Goal: Task Accomplishment & Management: Manage account settings

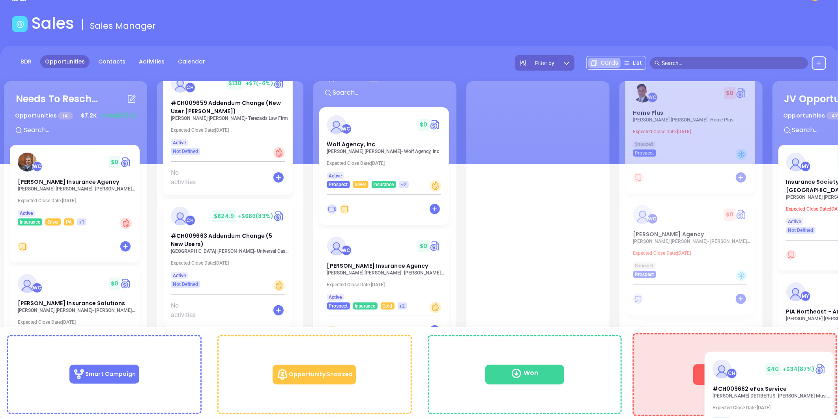
scroll to position [38, 0]
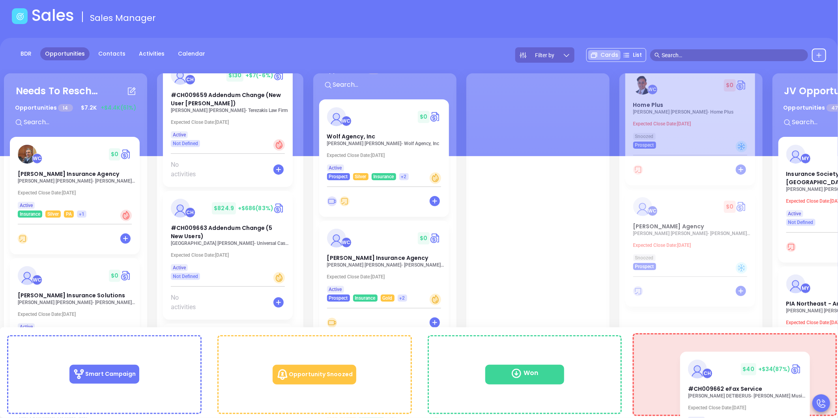
drag, startPoint x: 210, startPoint y: 232, endPoint x: 734, endPoint y: 368, distance: 542.2
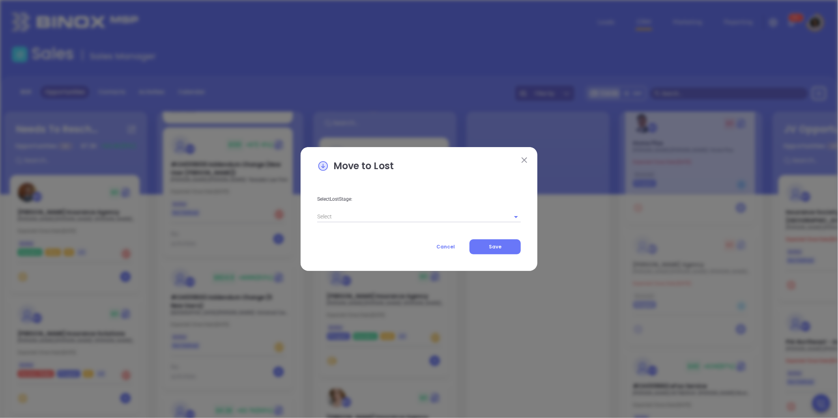
scroll to position [2597, 0]
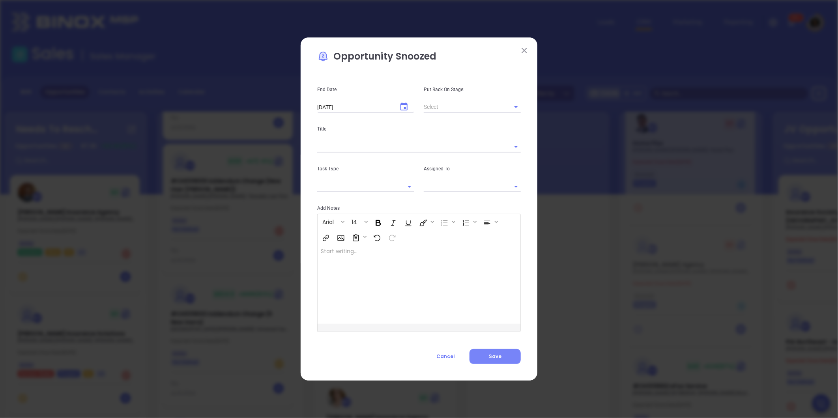
type input "[PERSON_NAME]"
click at [452, 358] on span "Cancel" at bounding box center [445, 356] width 19 height 7
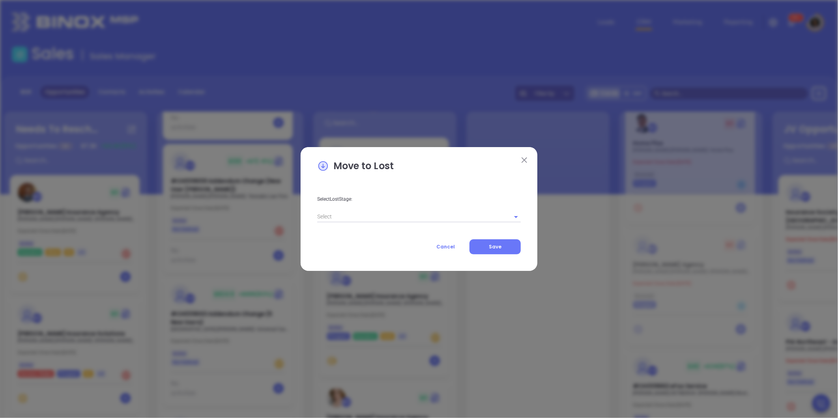
click at [381, 217] on input "text" at bounding box center [408, 216] width 182 height 11
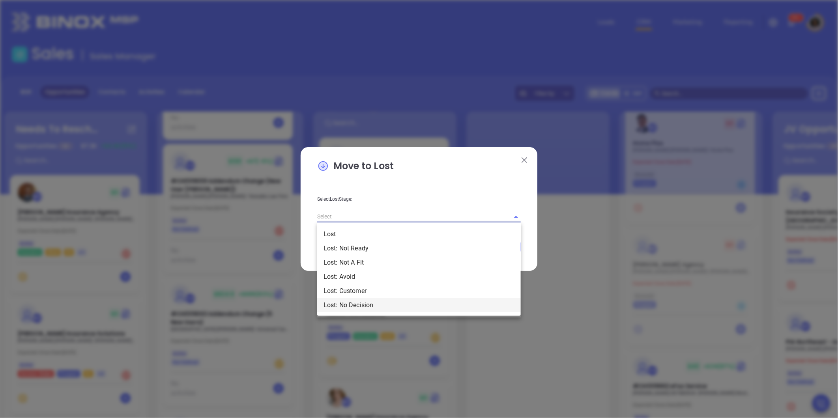
click at [356, 305] on li "Lost: No Decision" at bounding box center [419, 305] width 204 height 14
type input "Lost: No Decision"
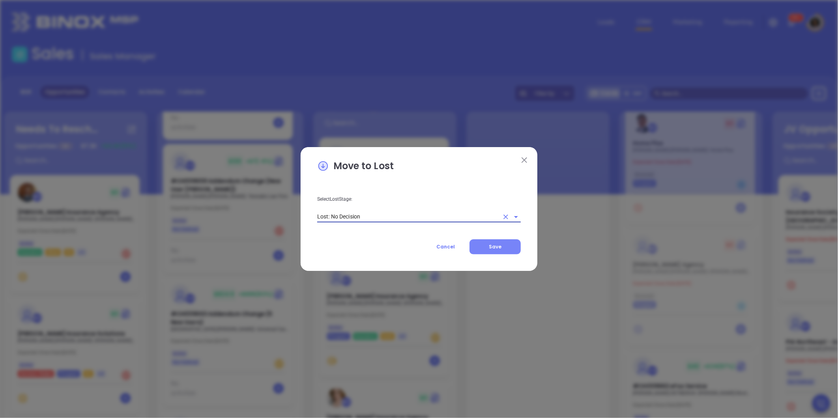
click at [479, 242] on button "Save" at bounding box center [495, 247] width 51 height 15
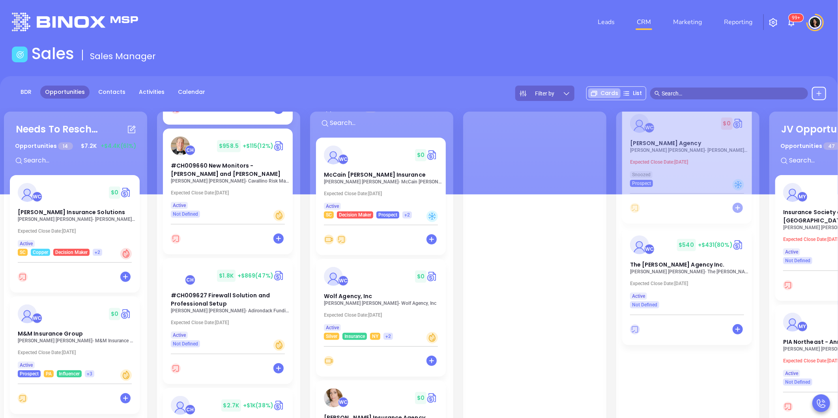
scroll to position [938, 0]
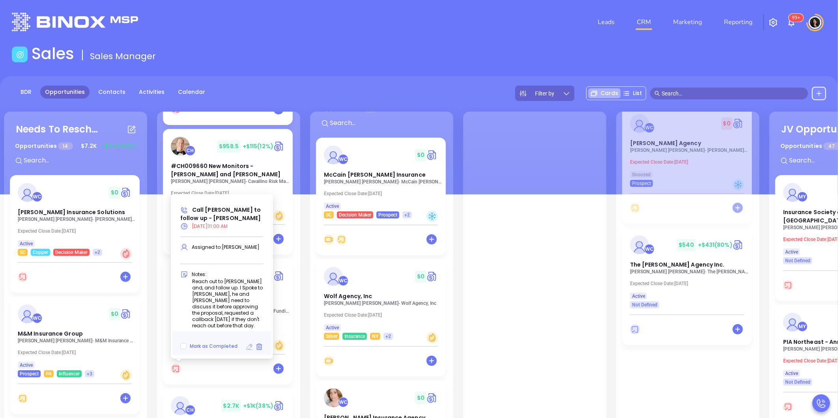
click at [247, 348] on icon at bounding box center [250, 347] width 6 height 6
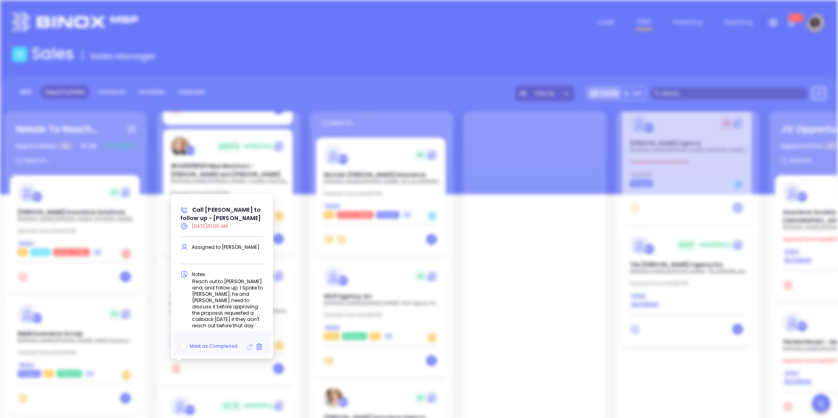
type input "09/17/2025"
type input "Call Robert to follow up - Robert Duquette"
type input "Call"
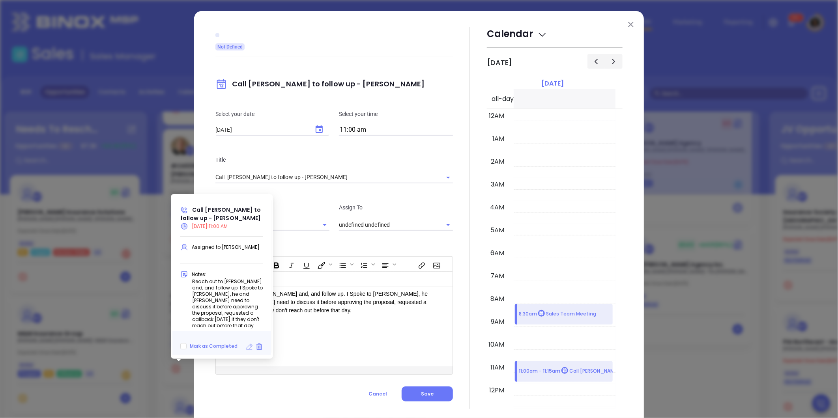
scroll to position [249, 0]
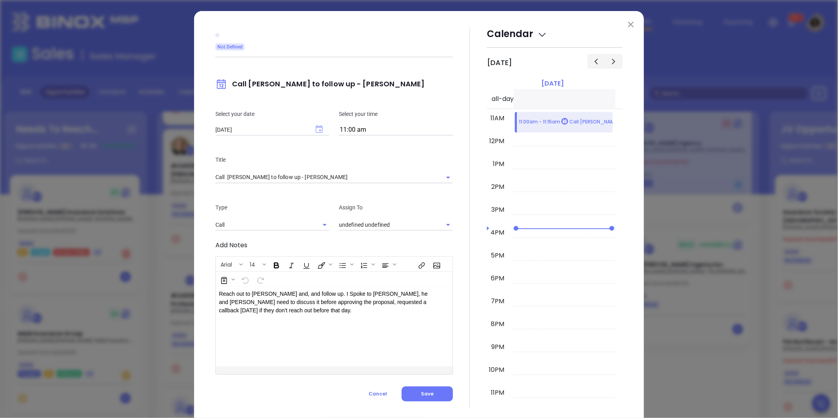
click at [316, 131] on icon "Choose date, selected date is Sep 17, 2025" at bounding box center [319, 129] width 7 height 8
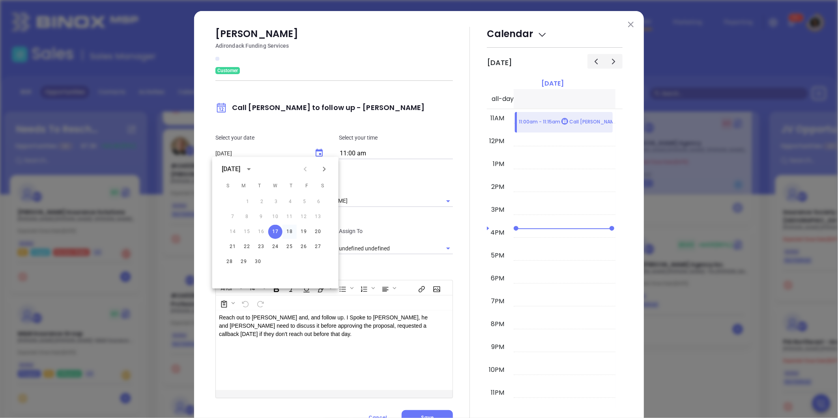
click at [291, 228] on button "18" at bounding box center [290, 232] width 14 height 14
type input "[DATE]"
type input "[PERSON_NAME]"
click at [442, 270] on p "Add Notes" at bounding box center [334, 268] width 238 height 9
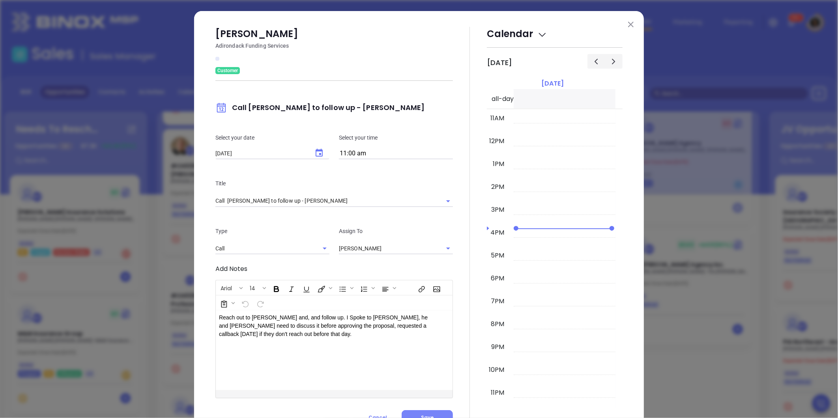
click at [428, 412] on button "Save" at bounding box center [427, 417] width 51 height 15
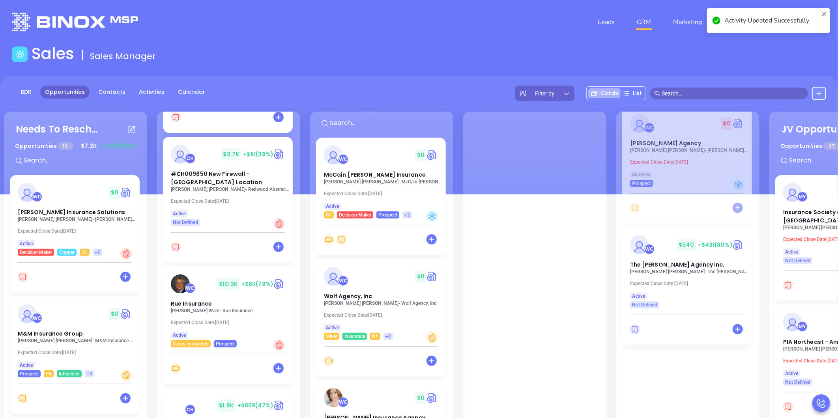
scroll to position [930, 0]
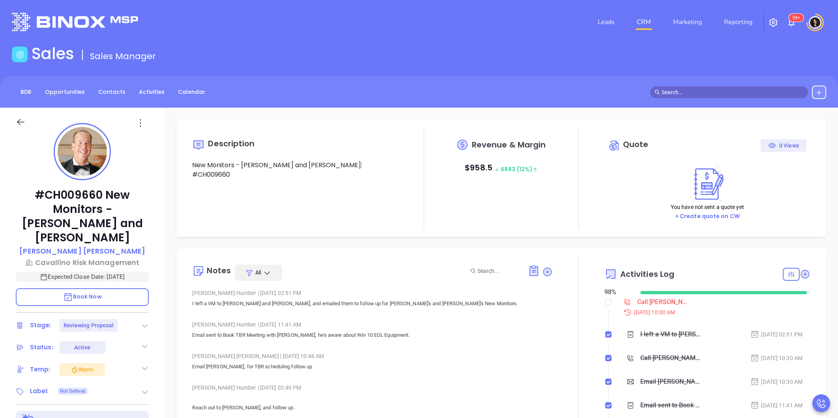
type input "[PERSON_NAME]"
click at [606, 303] on input "checkbox" at bounding box center [608, 302] width 6 height 6
checkbox input "true"
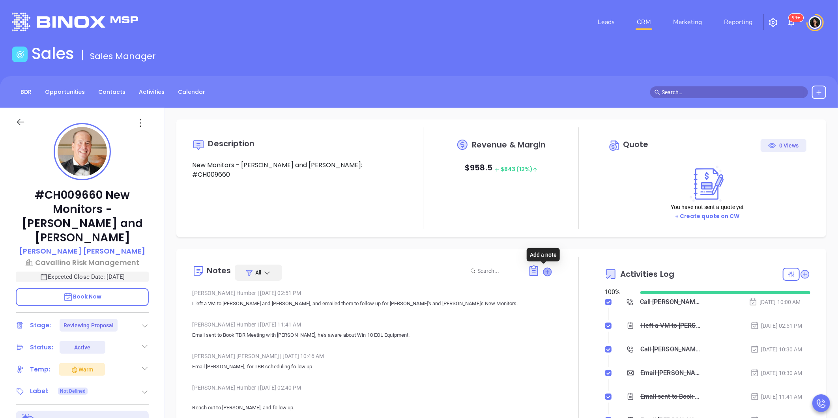
click at [544, 273] on icon at bounding box center [548, 272] width 8 height 8
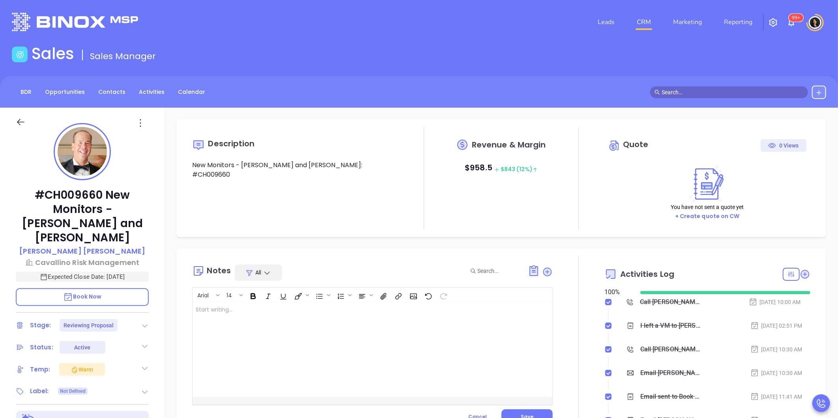
click at [365, 317] on div at bounding box center [360, 350] width 335 height 95
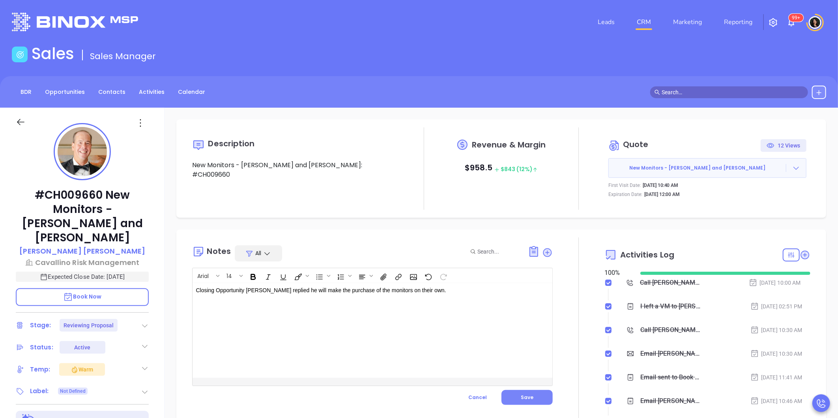
click at [531, 395] on button "Save" at bounding box center [527, 397] width 51 height 15
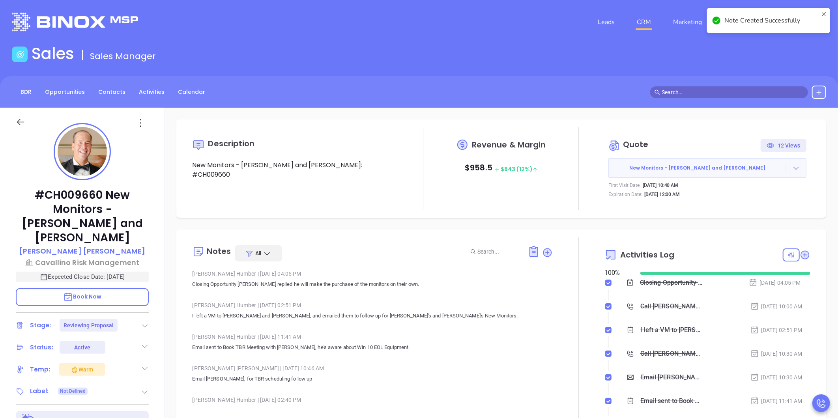
click at [143, 321] on div at bounding box center [145, 325] width 8 height 9
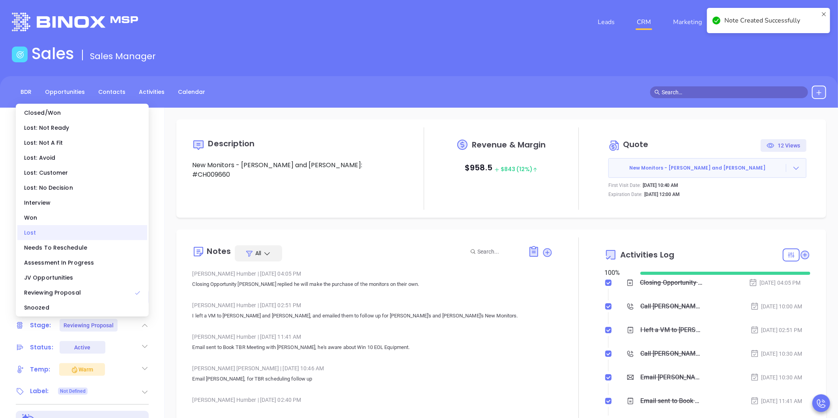
click at [73, 233] on div "Lost" at bounding box center [82, 232] width 130 height 15
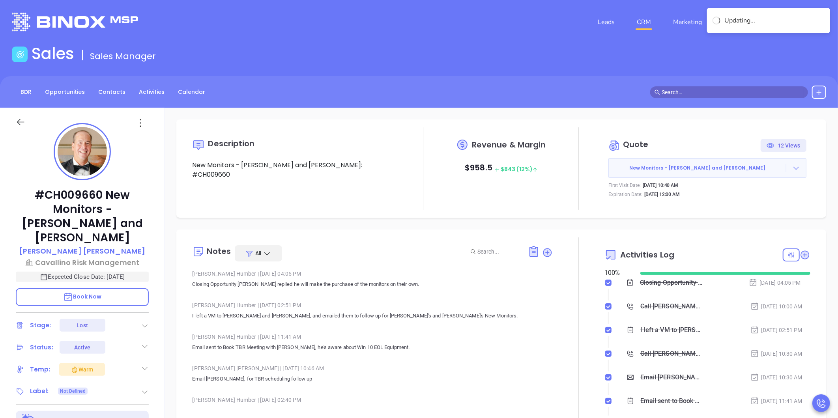
click at [148, 325] on icon at bounding box center [145, 326] width 8 height 8
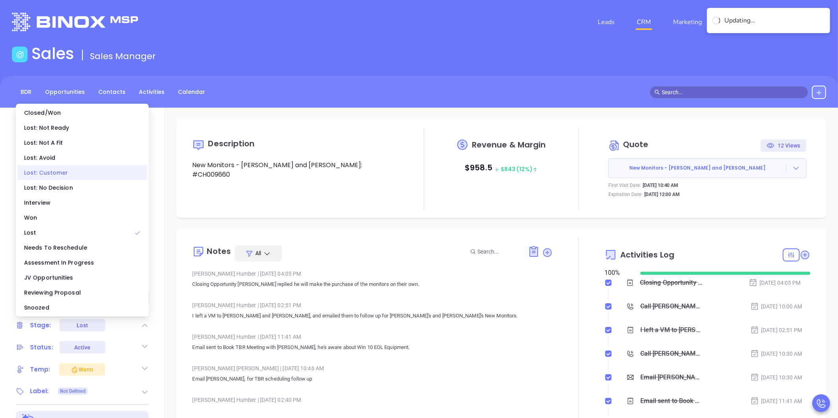
click at [74, 176] on div "Lost: Customer" at bounding box center [82, 172] width 130 height 15
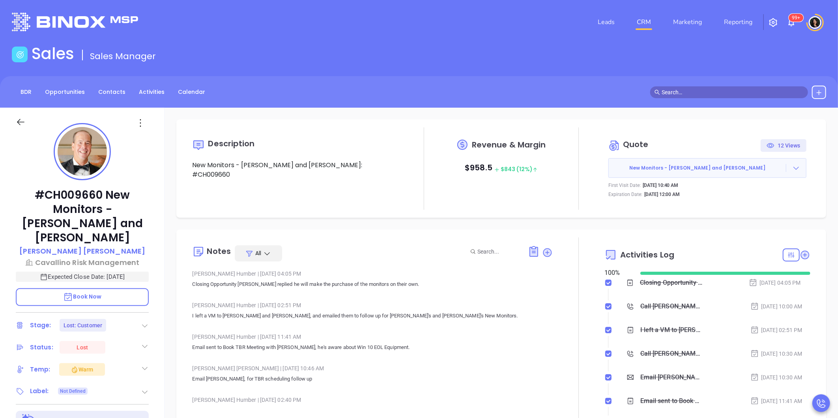
click at [502, 73] on main "Sales Sales Manager BDR Opportunities Contacts Activities Calendar Call Now Cal…" at bounding box center [419, 337] width 838 height 586
click at [794, 168] on div at bounding box center [797, 168] width 20 height 8
click at [765, 207] on link "View Order [PERSON_NAME]" at bounding box center [752, 204] width 81 height 8
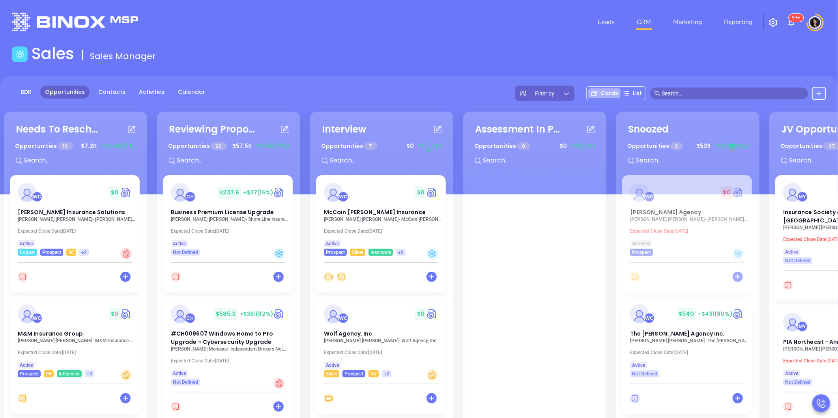
click at [197, 62] on div "Sales Sales Manager" at bounding box center [419, 55] width 824 height 22
